Goal: Task Accomplishment & Management: Use online tool/utility

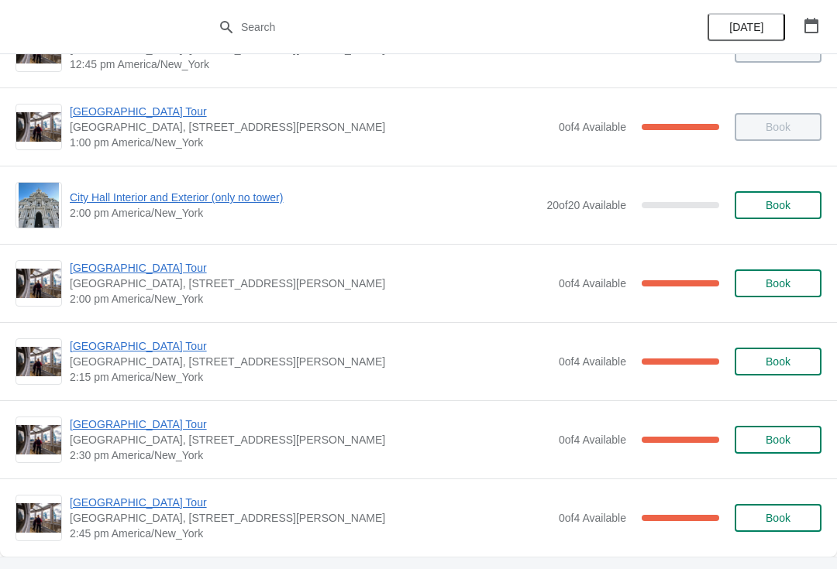
scroll to position [1151, 0]
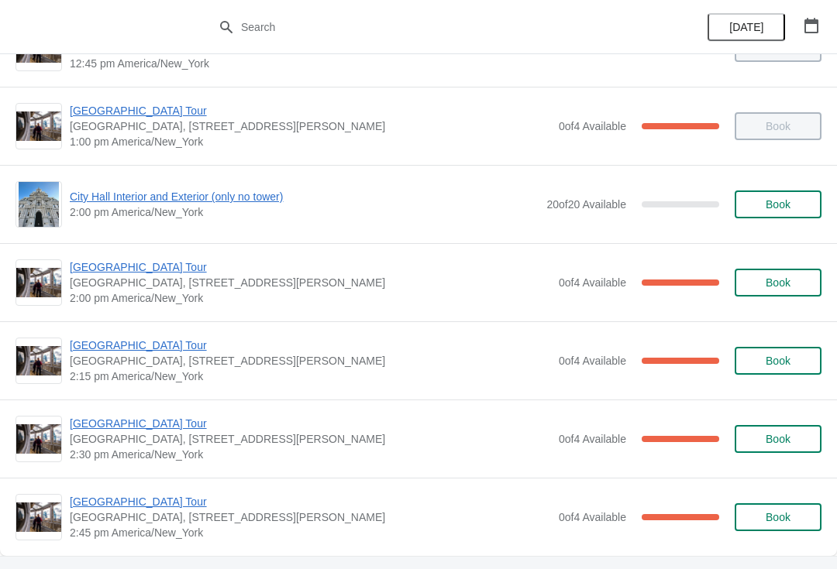
click at [147, 267] on span "[GEOGRAPHIC_DATA] Tour" at bounding box center [310, 267] width 481 height 15
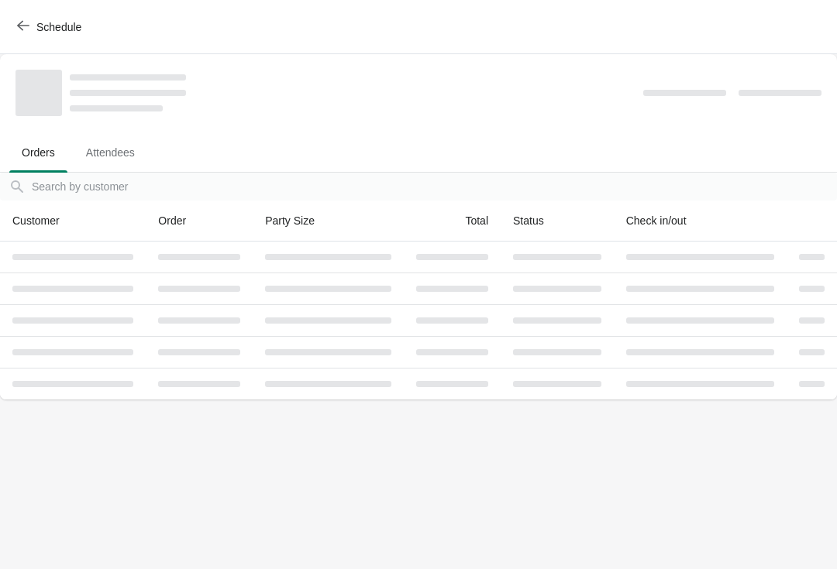
scroll to position [0, 0]
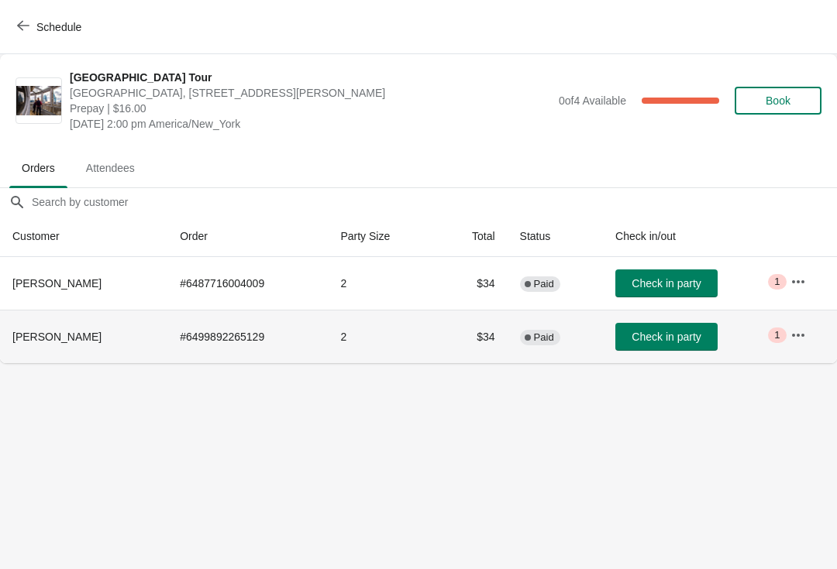
click at [686, 323] on button "Check in party" at bounding box center [666, 337] width 102 height 28
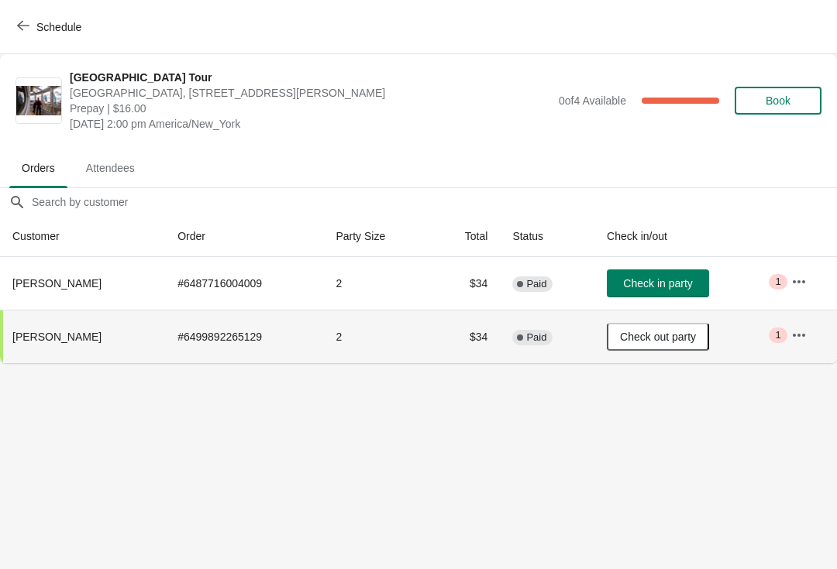
click at [668, 284] on span "Check in party" at bounding box center [657, 283] width 69 height 12
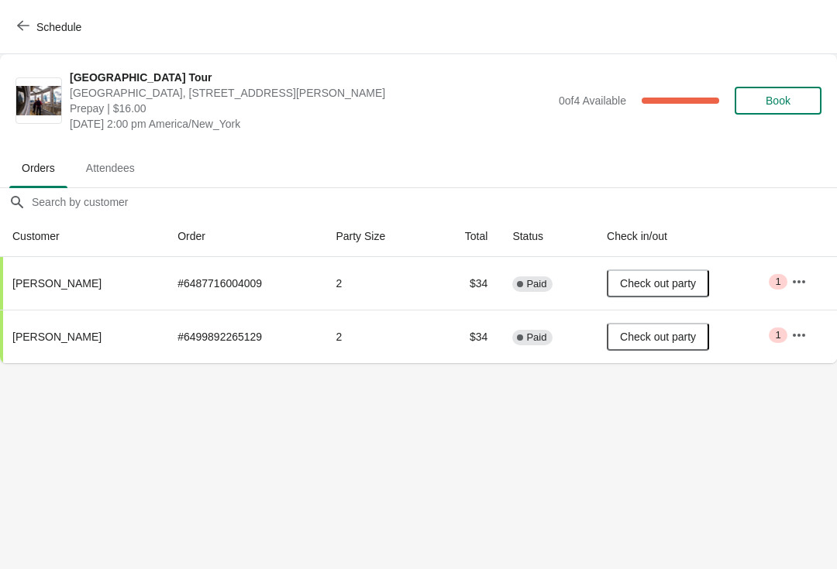
click at [36, 126] on div "City Hall Tower Tour City Hall Visitor Center, 1400 John F Kennedy Boulevard Su…" at bounding box center [418, 101] width 806 height 62
click at [9, 42] on div "Schedule" at bounding box center [418, 27] width 837 height 54
click at [8, 32] on button "Schedule" at bounding box center [51, 27] width 86 height 28
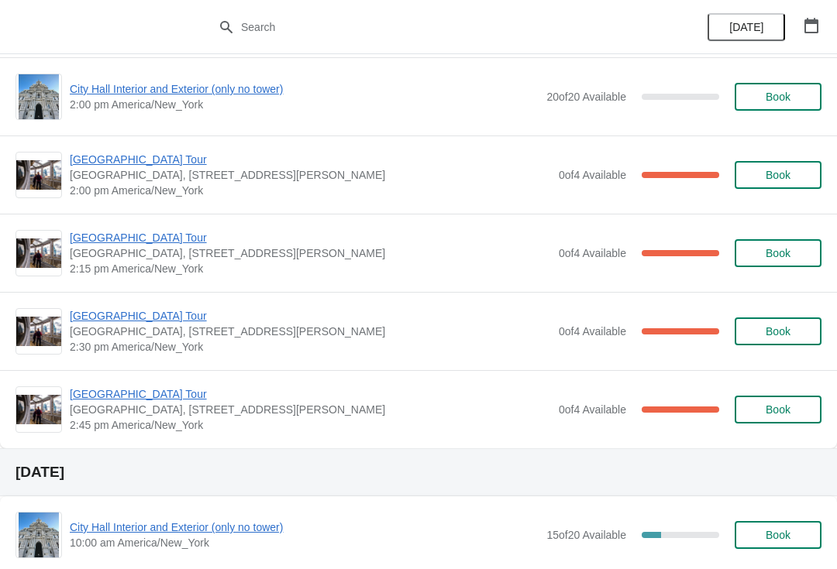
scroll to position [1244, 0]
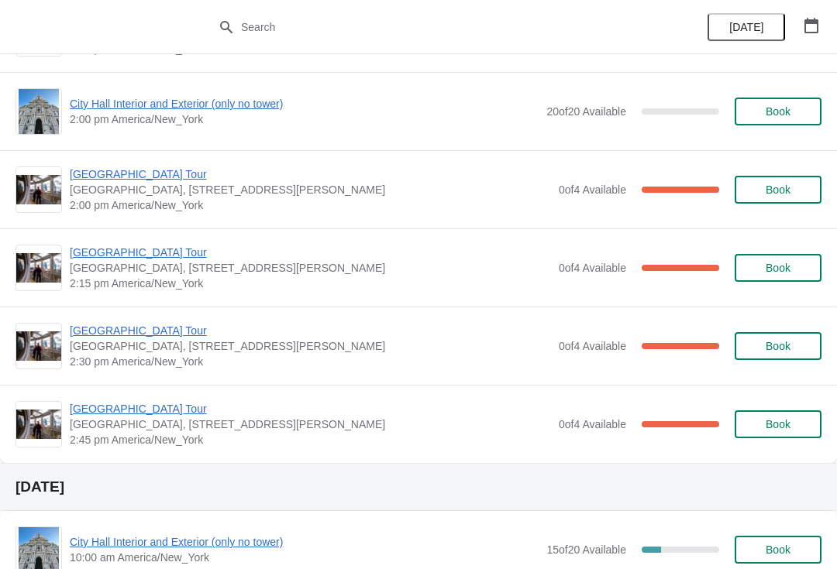
click at [161, 329] on span "[GEOGRAPHIC_DATA] Tour" at bounding box center [310, 330] width 481 height 15
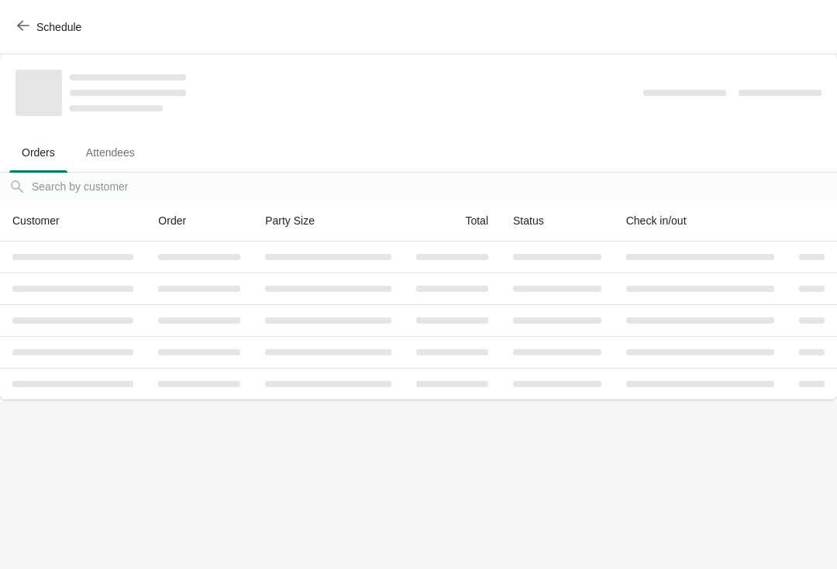
scroll to position [0, 0]
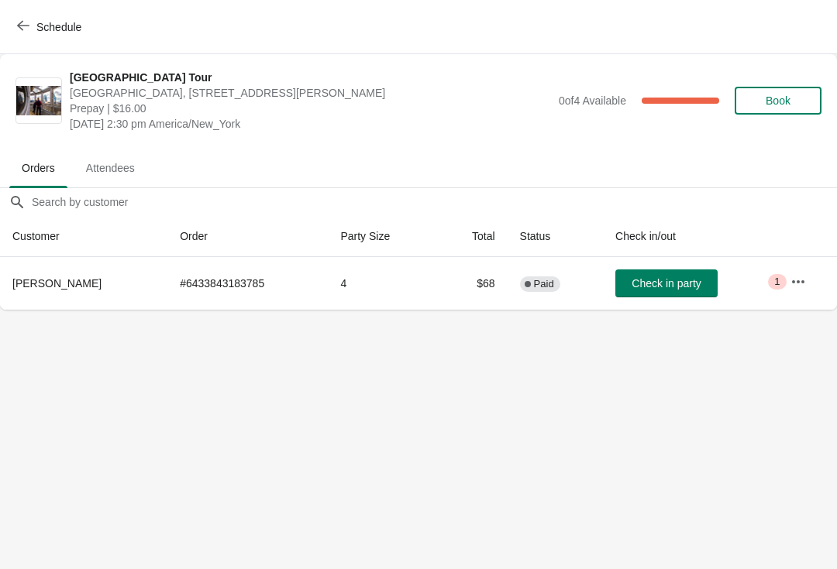
click at [52, 32] on span "Schedule" at bounding box center [58, 27] width 45 height 12
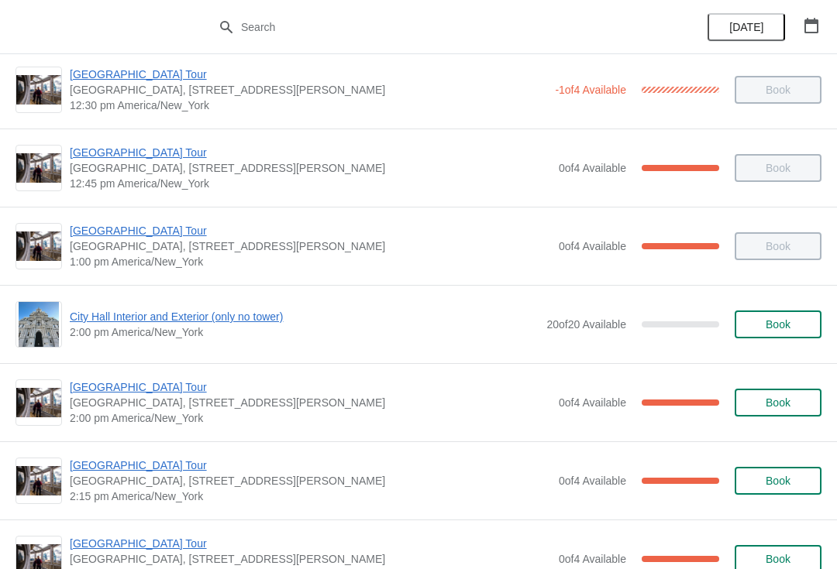
scroll to position [1032, 0]
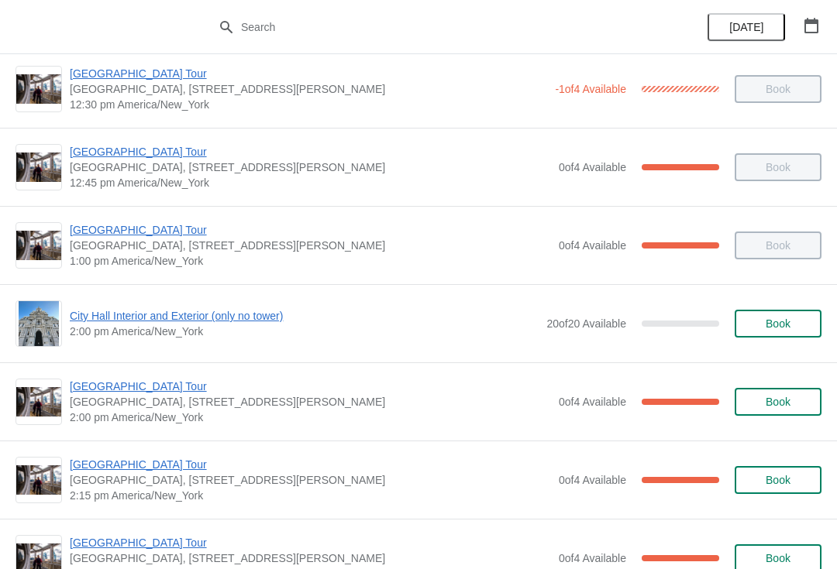
click at [172, 463] on span "[GEOGRAPHIC_DATA] Tour" at bounding box center [310, 464] width 481 height 15
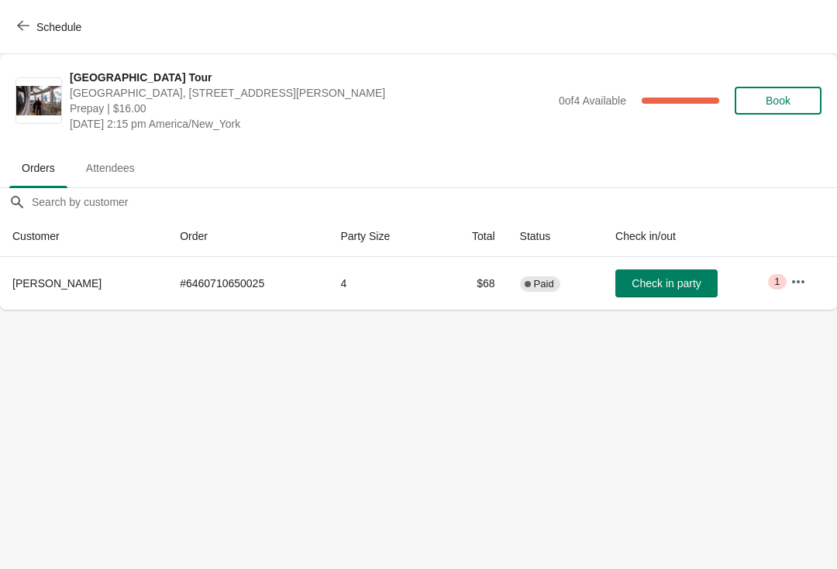
click at [33, 15] on button "Schedule" at bounding box center [51, 27] width 86 height 28
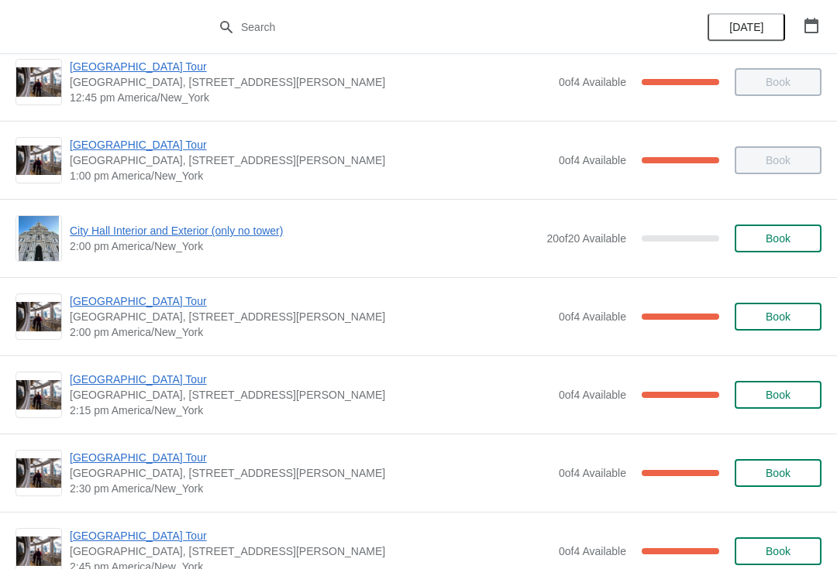
scroll to position [1176, 0]
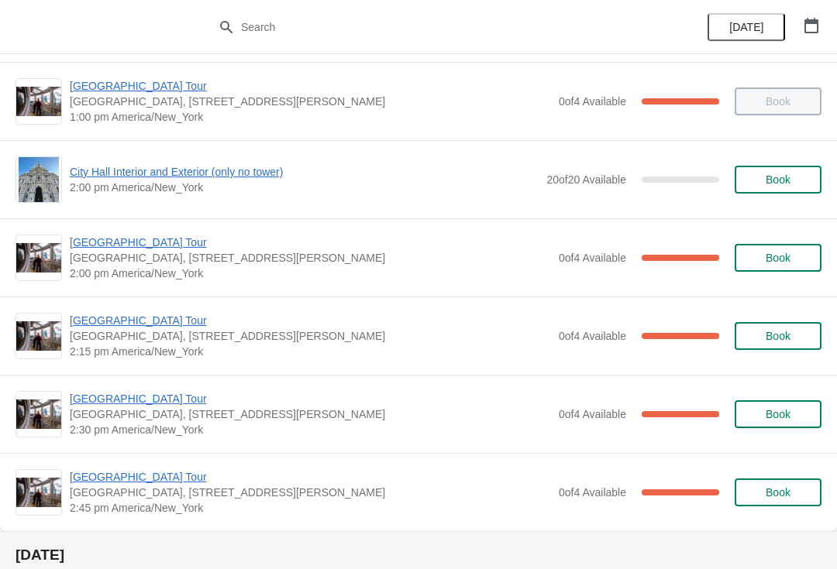
click at [123, 393] on span "[GEOGRAPHIC_DATA] Tour" at bounding box center [310, 398] width 481 height 15
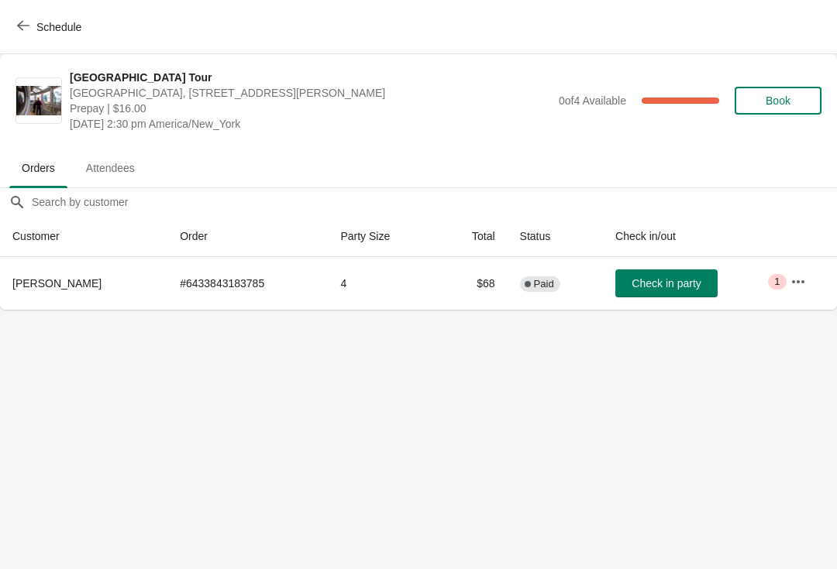
scroll to position [0, 0]
click at [36, 29] on span "Schedule" at bounding box center [50, 26] width 61 height 15
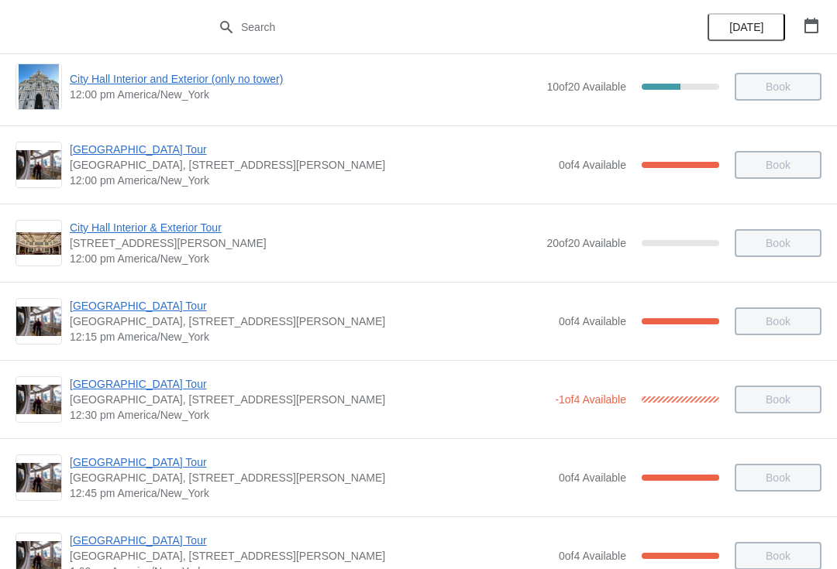
scroll to position [724, 0]
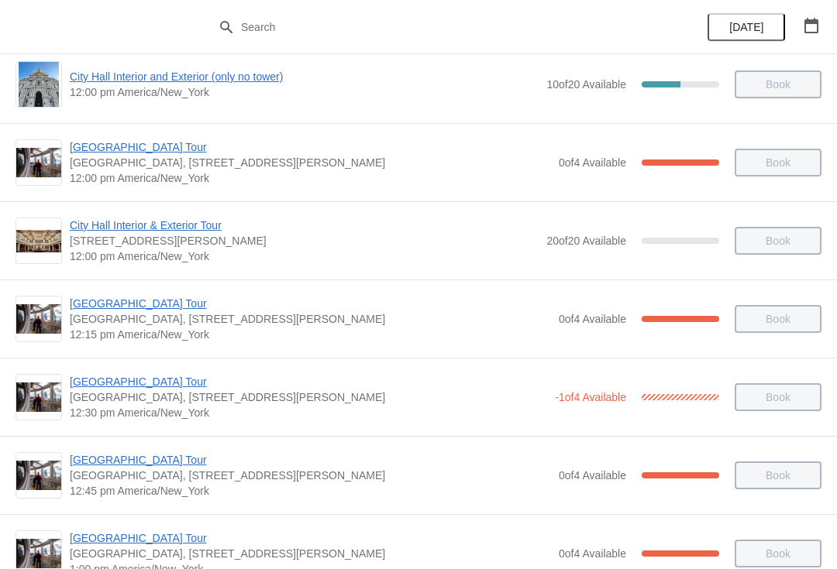
click at [160, 298] on span "[GEOGRAPHIC_DATA] Tour" at bounding box center [310, 303] width 481 height 15
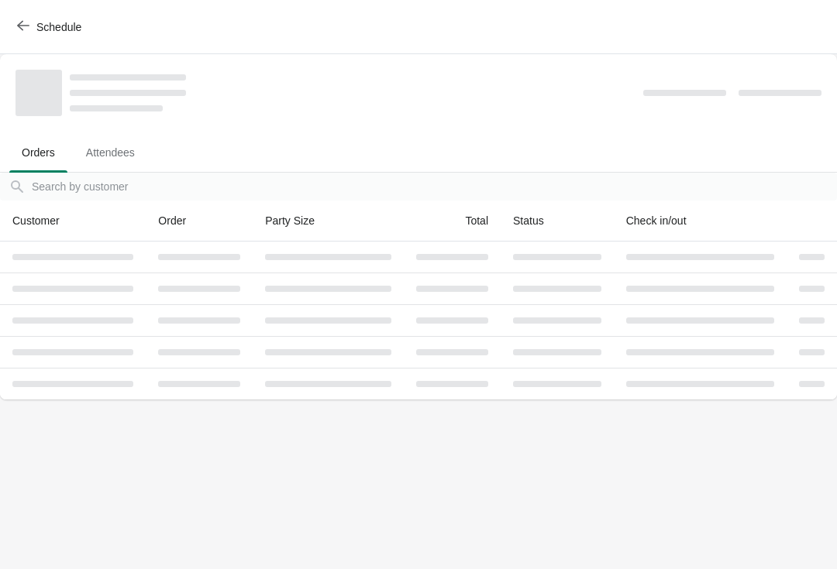
scroll to position [0, 0]
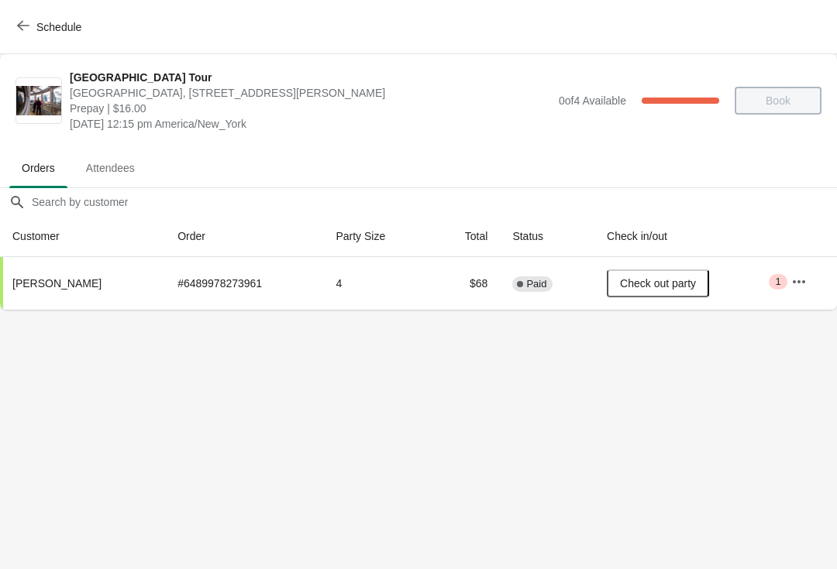
click at [32, 13] on button "Schedule" at bounding box center [51, 27] width 86 height 28
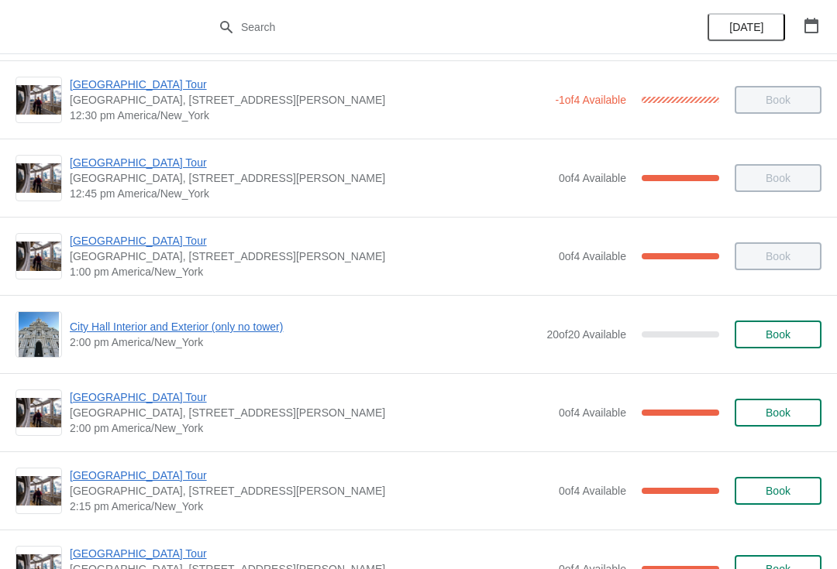
scroll to position [1022, 0]
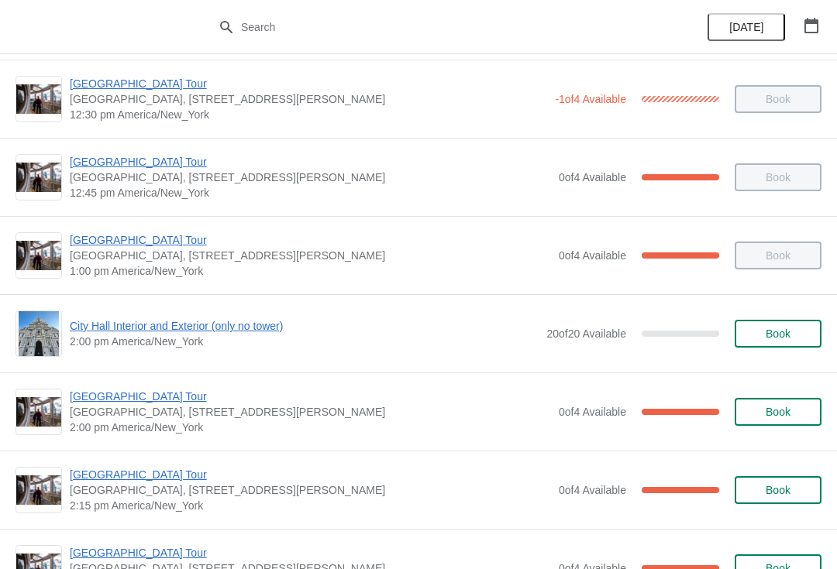
click at [142, 475] on span "[GEOGRAPHIC_DATA] Tour" at bounding box center [310, 474] width 481 height 15
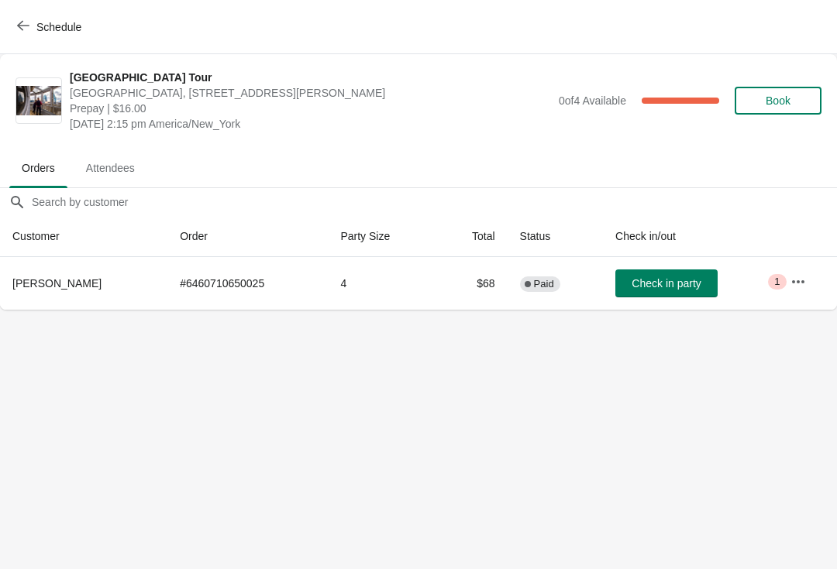
scroll to position [0, 0]
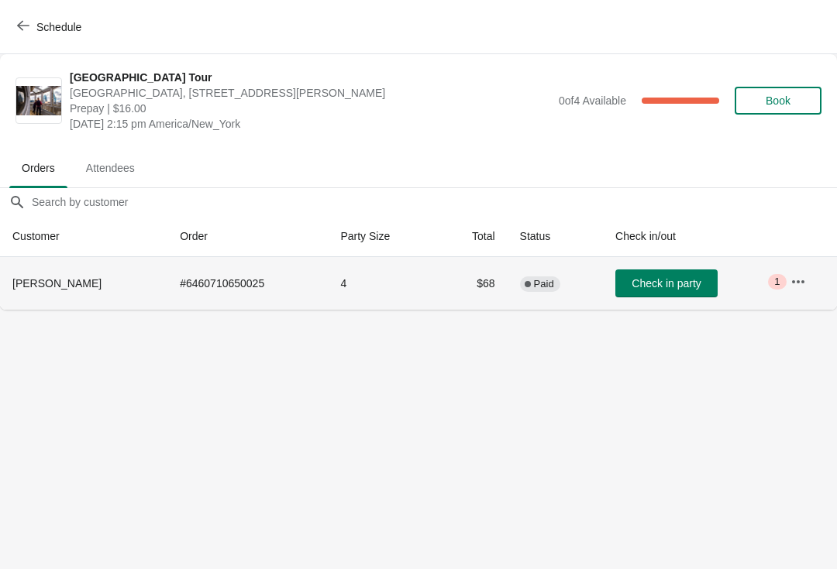
click at [626, 263] on td "Check in party" at bounding box center [690, 283] width 175 height 53
click at [615, 272] on button "Check in party" at bounding box center [666, 284] width 102 height 28
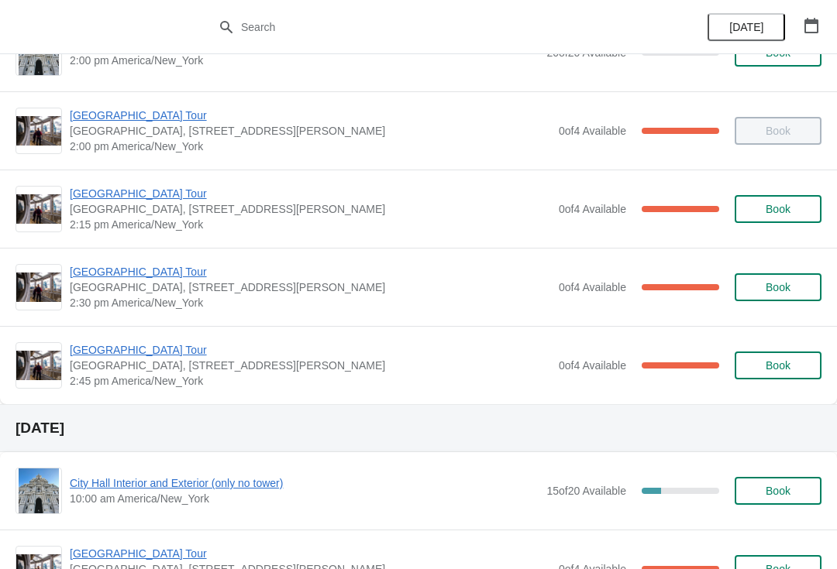
scroll to position [1304, 0]
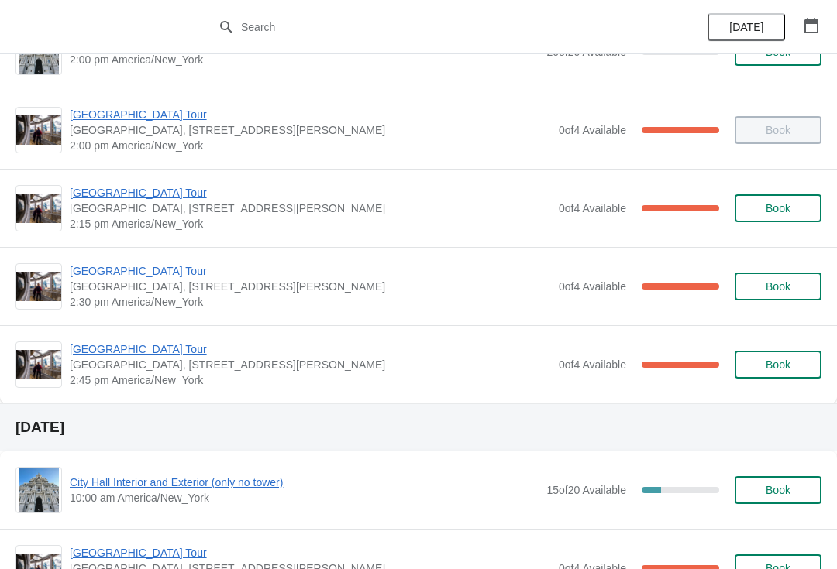
click at [165, 335] on div "[GEOGRAPHIC_DATA], [STREET_ADDRESS][PERSON_NAME] 2:45 pm [GEOGRAPHIC_DATA]/New_…" at bounding box center [418, 364] width 837 height 78
click at [149, 352] on span "[GEOGRAPHIC_DATA] Tour" at bounding box center [310, 349] width 481 height 15
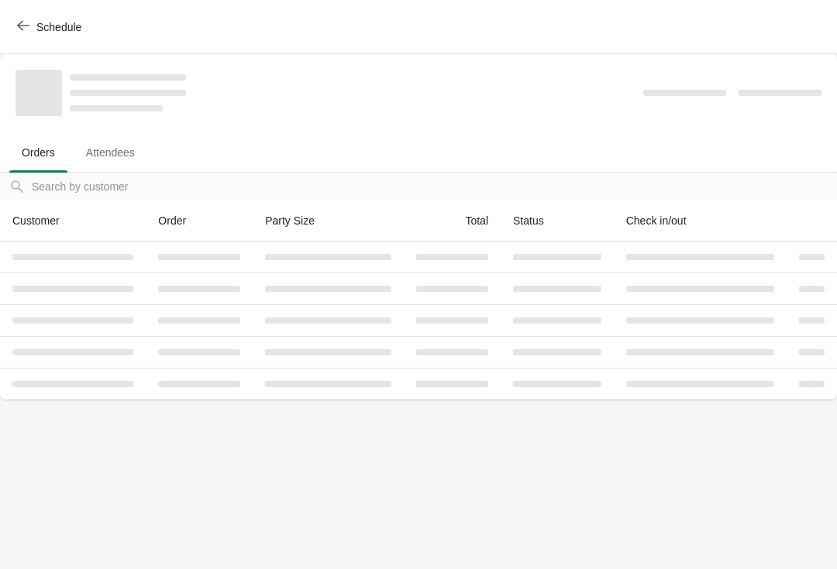
scroll to position [0, 0]
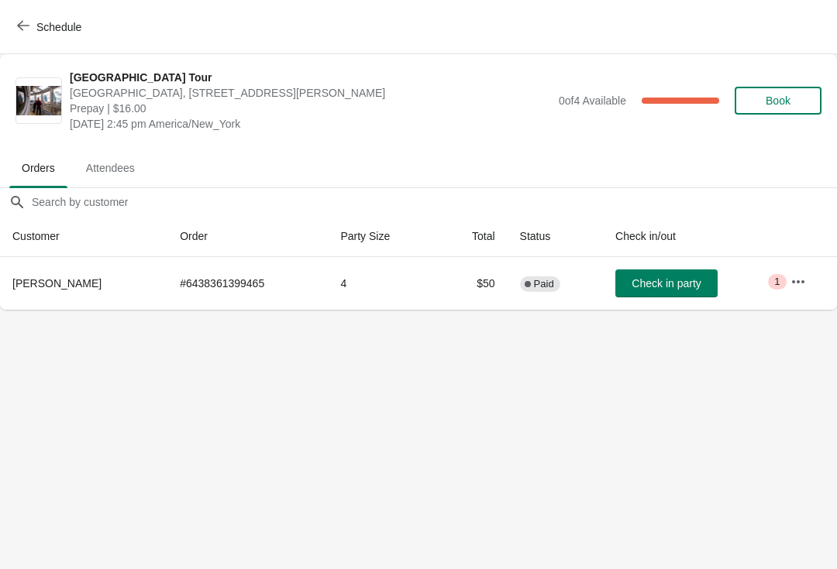
click at [35, 17] on button "Schedule" at bounding box center [51, 27] width 86 height 28
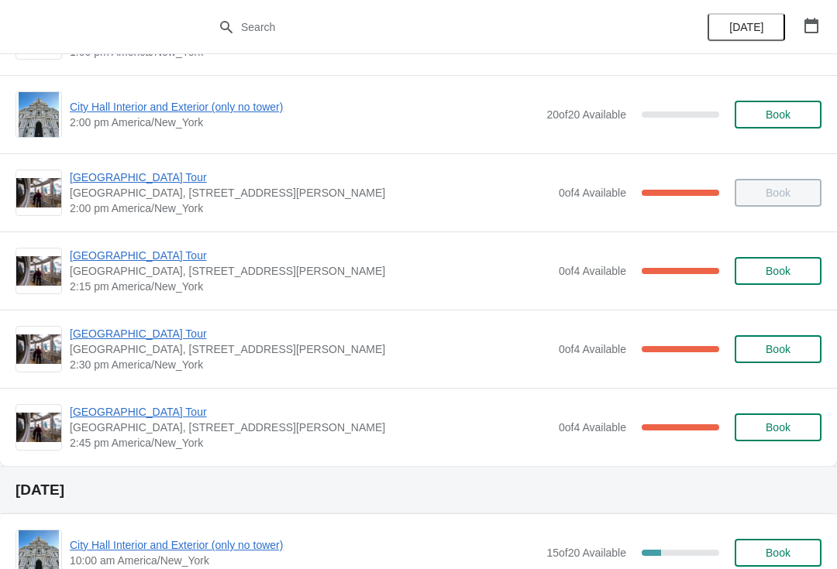
scroll to position [1243, 0]
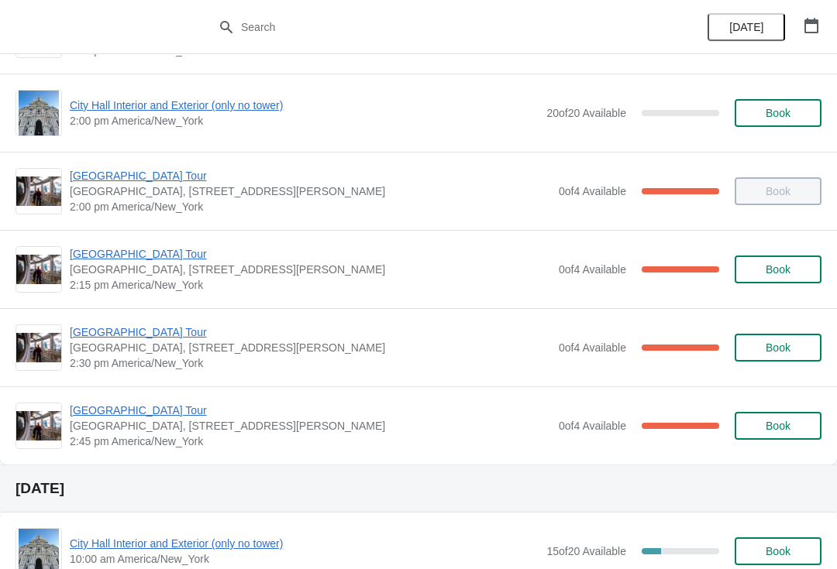
click at [153, 409] on span "[GEOGRAPHIC_DATA] Tour" at bounding box center [310, 410] width 481 height 15
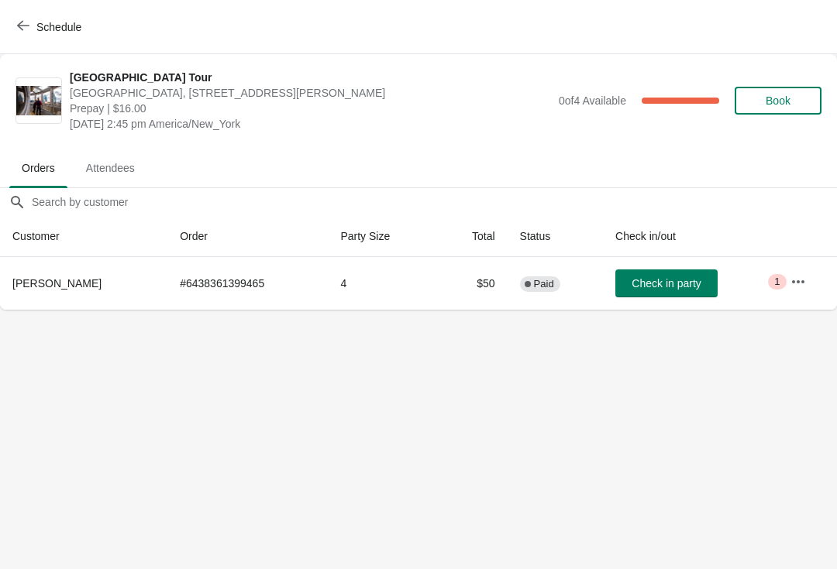
scroll to position [0, 0]
